Goal: Register for event/course

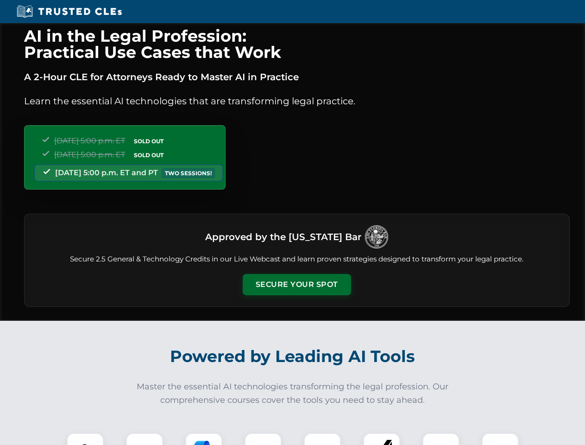
click at [296, 284] on button "Secure Your Spot" at bounding box center [297, 284] width 108 height 21
click at [85, 439] on img at bounding box center [85, 451] width 27 height 27
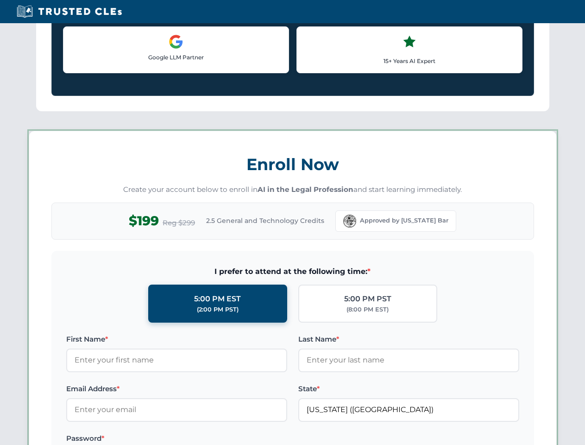
click at [204, 439] on label "Password *" at bounding box center [176, 438] width 221 height 11
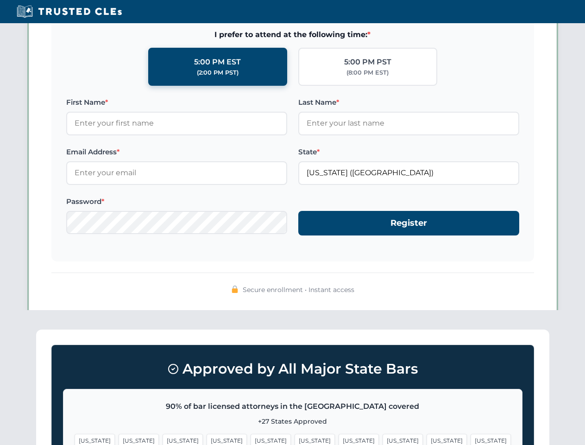
click at [427, 439] on span "[US_STATE]" at bounding box center [447, 440] width 40 height 13
